Goal: Information Seeking & Learning: Find specific page/section

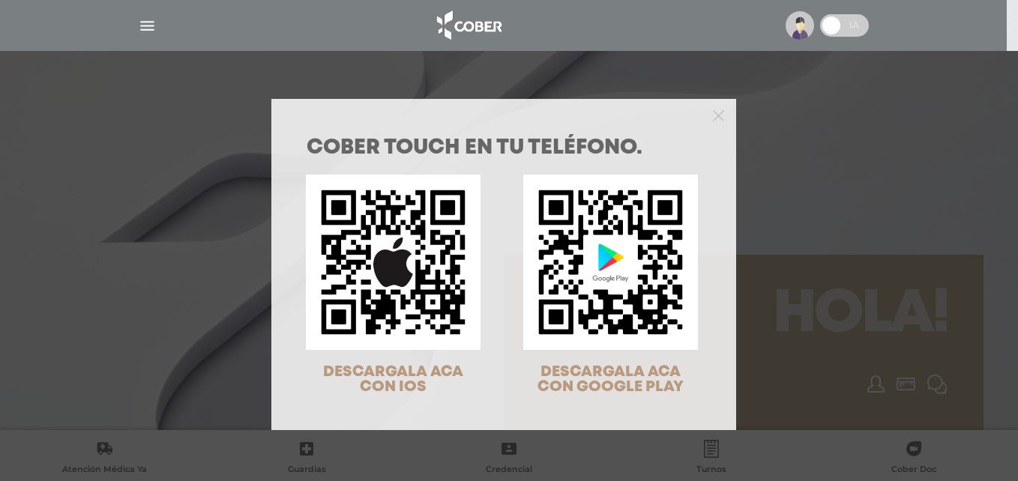
click at [167, 195] on div "COBER TOUCH en tu teléfono. DESCARGALA ACA CON IOS DESCARGALA ACA CON GOOGLE PL…" at bounding box center [509, 240] width 1018 height 481
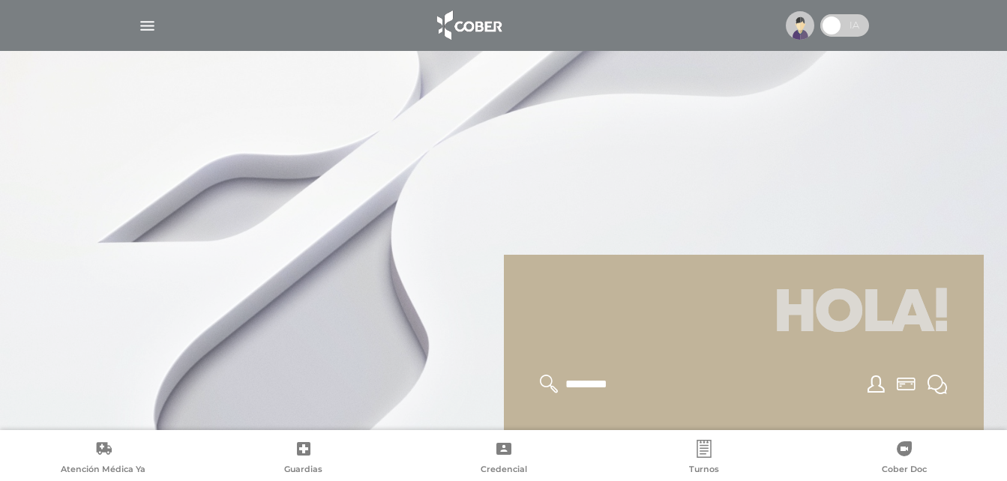
click at [132, 18] on div at bounding box center [504, 25] width 768 height 36
click at [142, 23] on img "button" at bounding box center [147, 25] width 19 height 19
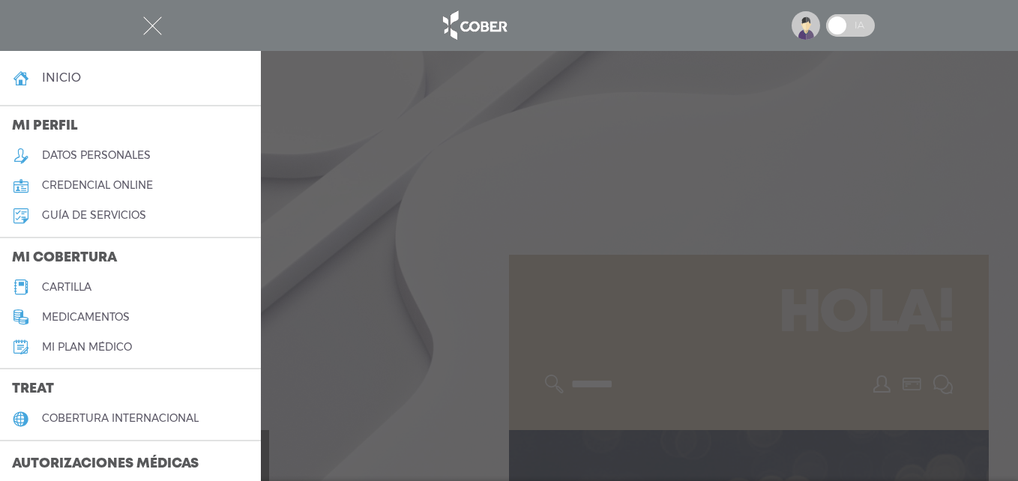
click at [67, 282] on h5 "cartilla" at bounding box center [66, 287] width 49 height 13
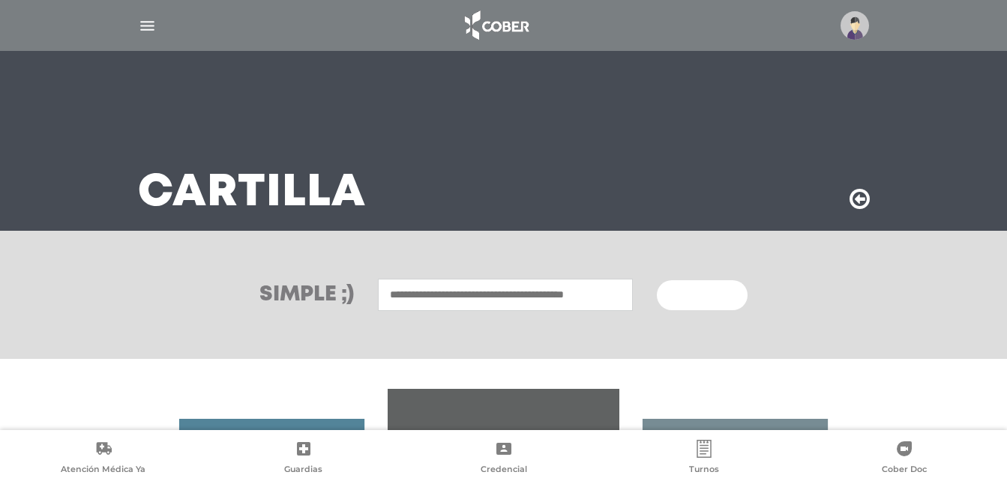
click at [67, 282] on div "Simple ;) Buscar" at bounding box center [503, 295] width 1007 height 128
click at [510, 304] on input "text" at bounding box center [505, 295] width 255 height 32
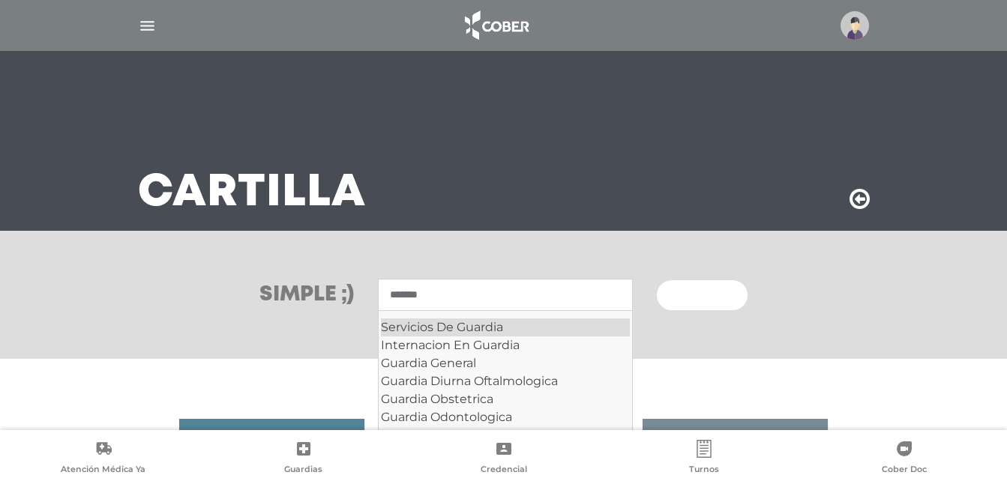
click at [566, 322] on div "Servicios De Guardia" at bounding box center [505, 328] width 249 height 18
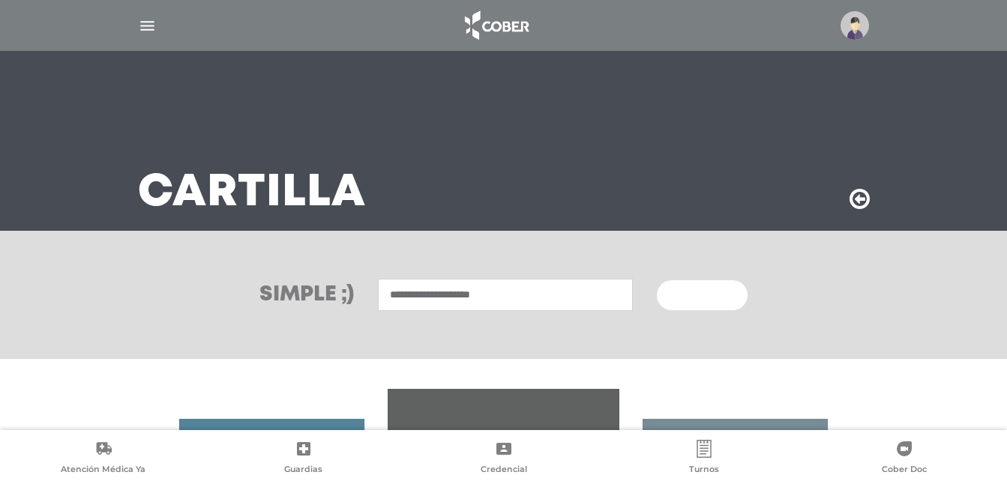
type input "**********"
click at [657, 280] on button "Buscar" at bounding box center [702, 295] width 90 height 30
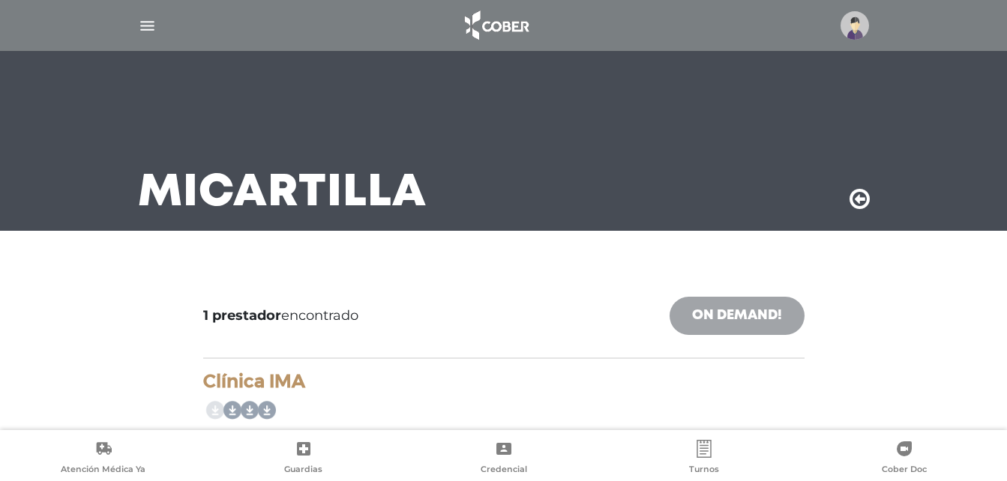
drag, startPoint x: 0, startPoint y: 0, endPoint x: 699, endPoint y: 313, distance: 765.6
click at [699, 313] on link "On Demand!" at bounding box center [737, 316] width 135 height 38
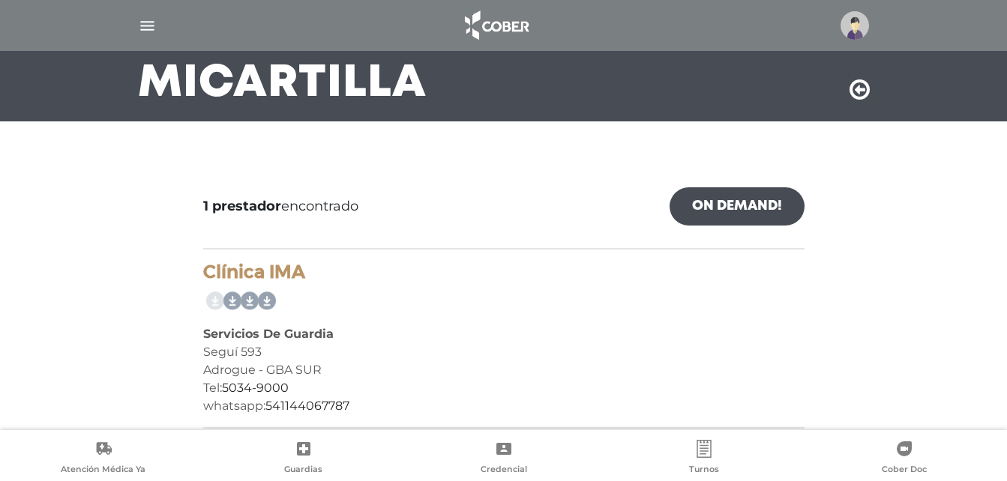
scroll to position [120, 0]
